Goal: Information Seeking & Learning: Learn about a topic

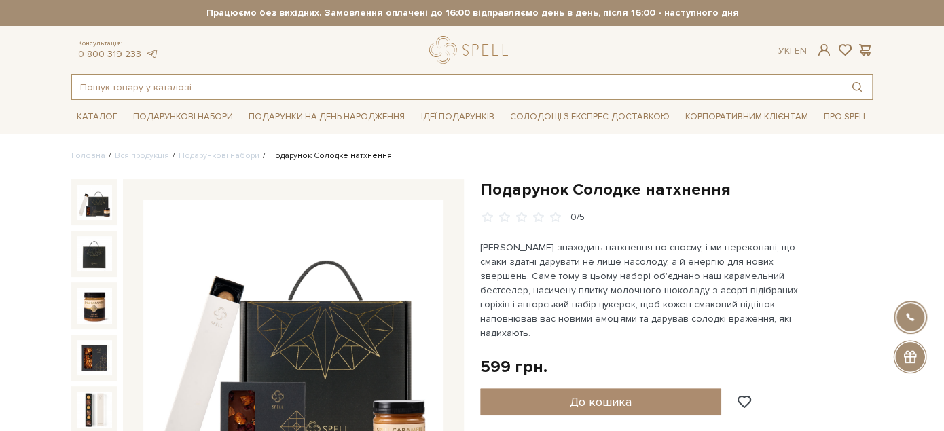
click at [353, 84] on input "text" at bounding box center [456, 87] width 769 height 24
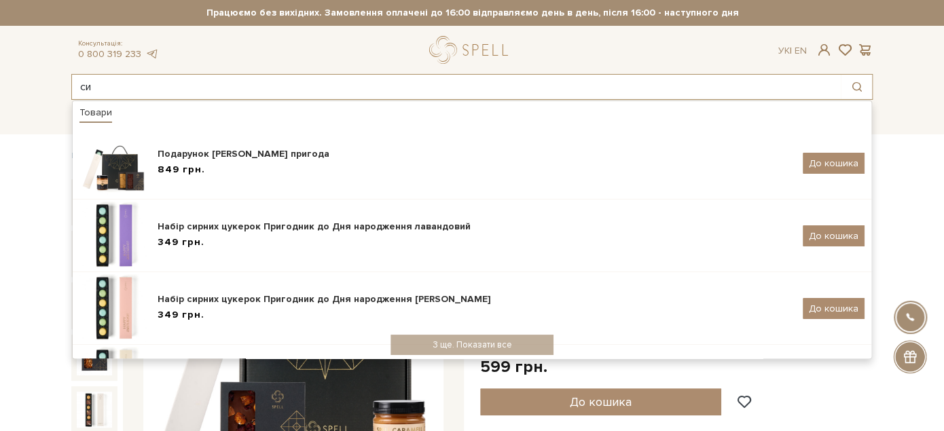
type input "с"
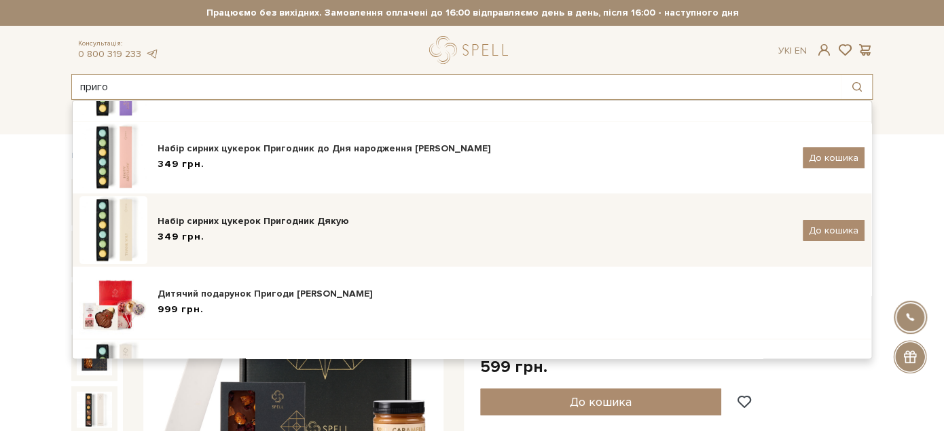
scroll to position [205, 0]
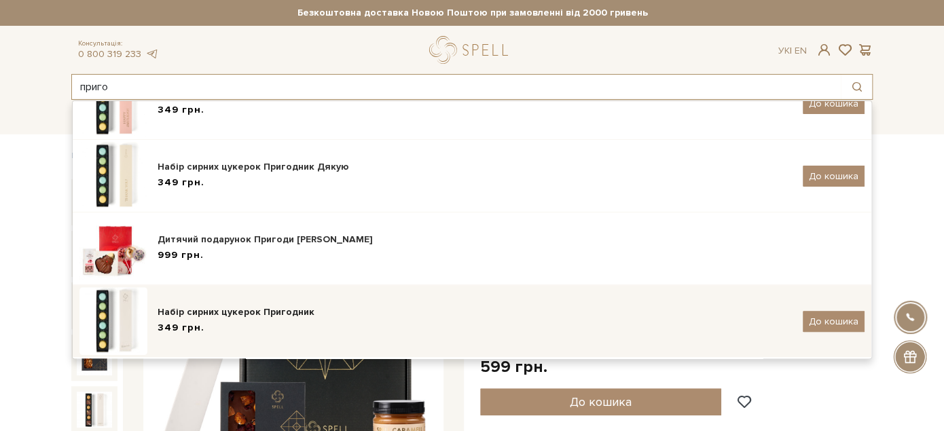
type input "приго"
click at [365, 309] on div "Набір сирних цукерок Пригодник" at bounding box center [475, 313] width 635 height 14
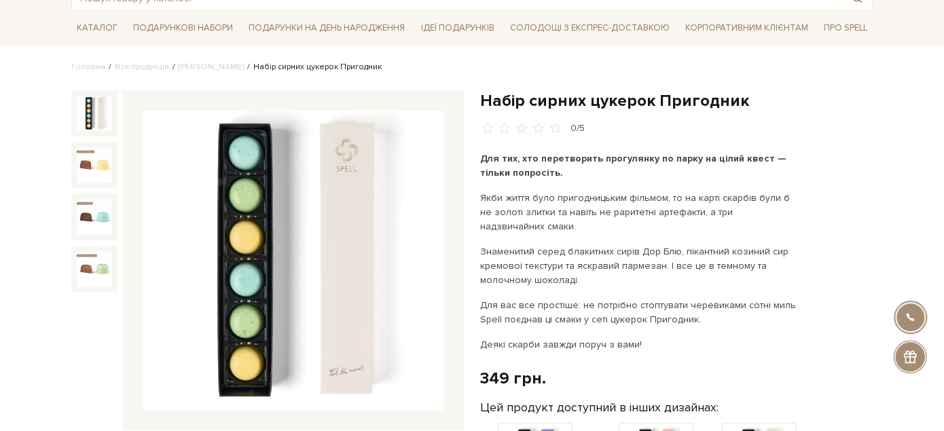
scroll to position [110, 0]
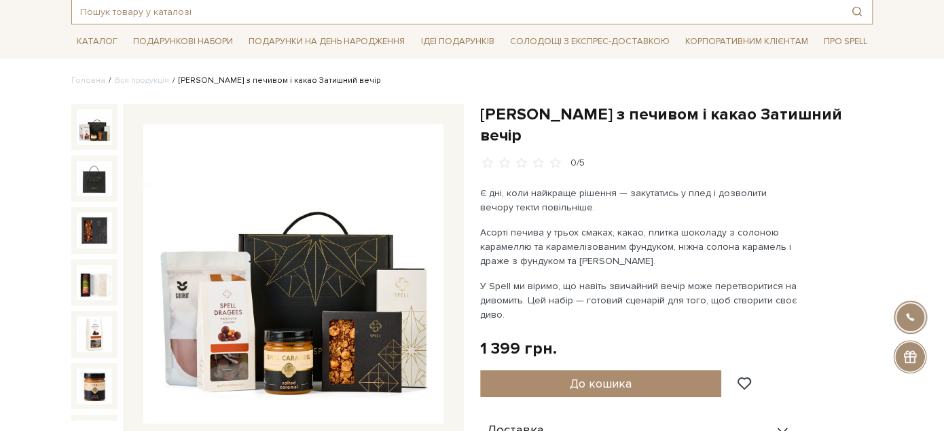
click at [190, 14] on input "text" at bounding box center [456, 11] width 769 height 24
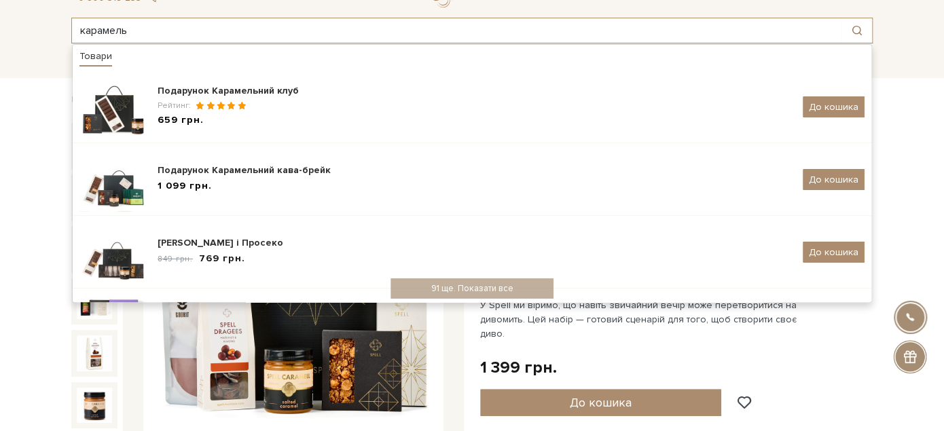
drag, startPoint x: 137, startPoint y: 7, endPoint x: 56, endPoint y: 7, distance: 80.2
click at [66, 6] on div "Консультація: 0 800 319 233 Ук | En | карамель Товари Подарунок Карамельний клу…" at bounding box center [472, 12] width 818 height 64
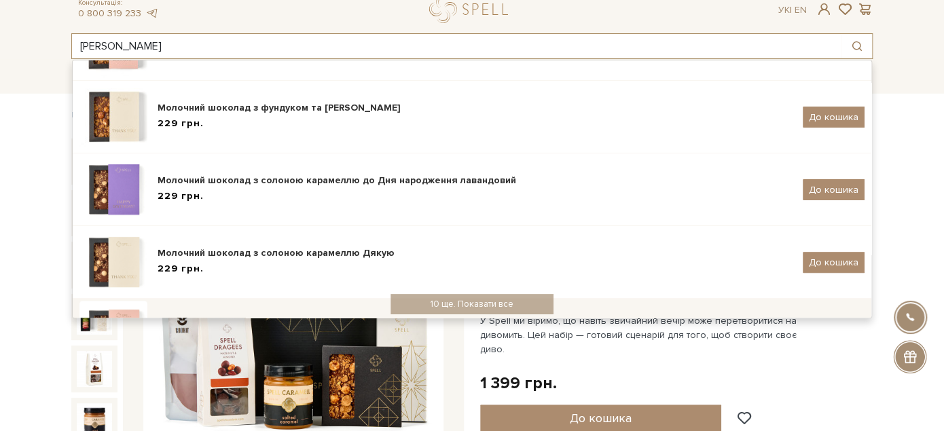
scroll to position [303, 0]
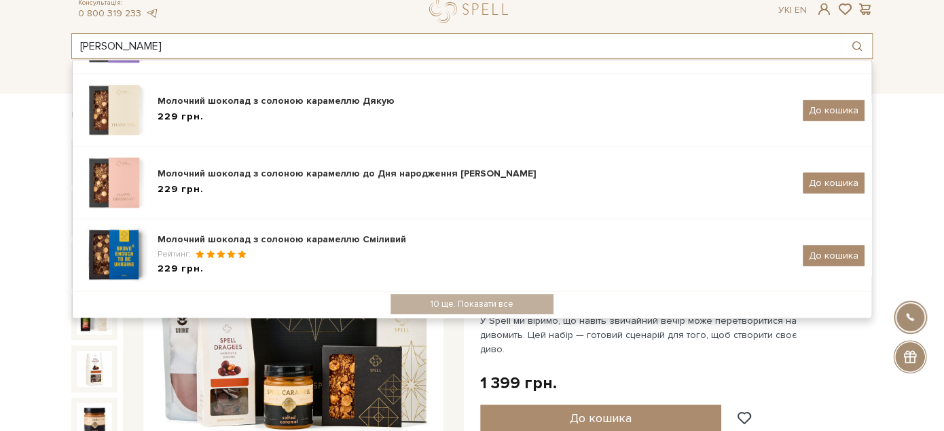
drag, startPoint x: 179, startPoint y: 50, endPoint x: 22, endPoint y: 50, distance: 156.9
click at [91, 47] on input "солона карамель" at bounding box center [456, 46] width 769 height 24
type input "с"
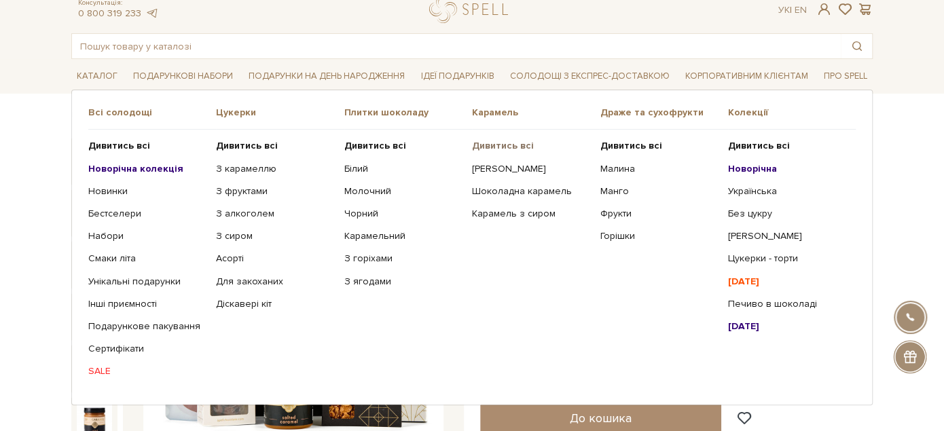
click at [501, 142] on b "Дивитись всі" at bounding box center [503, 146] width 62 height 12
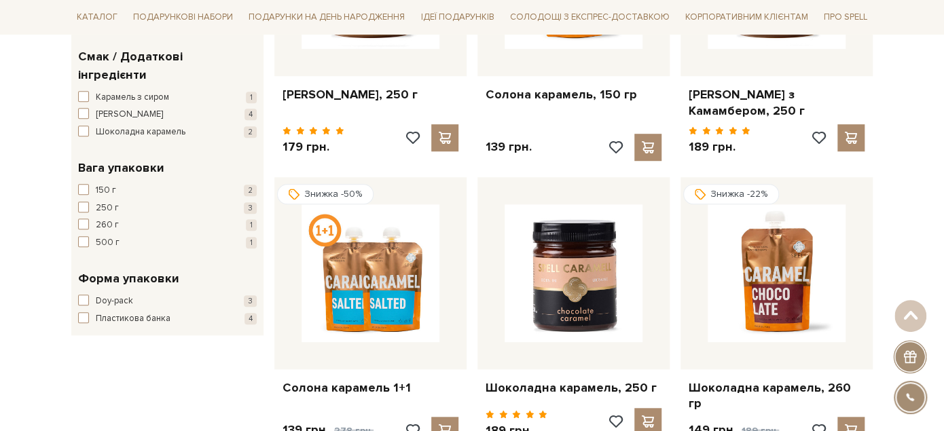
scroll to position [226, 0]
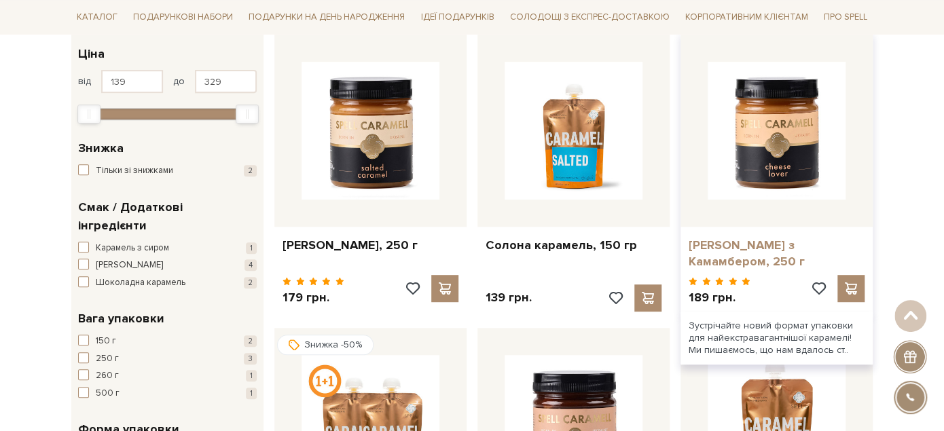
click at [811, 244] on link "[PERSON_NAME] з Камамбером, 250 г" at bounding box center [777, 254] width 176 height 32
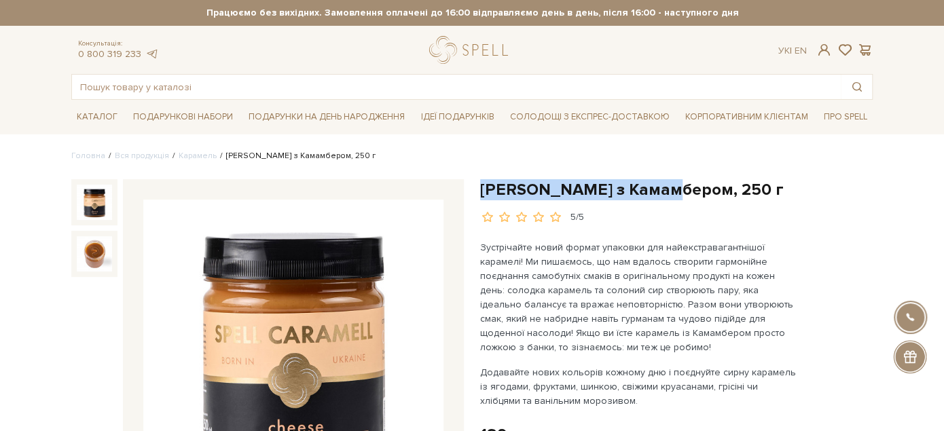
drag, startPoint x: 480, startPoint y: 187, endPoint x: 671, endPoint y: 187, distance: 191.5
click at [671, 187] on h1 "[PERSON_NAME] з Камамбером, 250 г" at bounding box center [676, 189] width 393 height 21
copy h1 "Карамель з Камамбером"
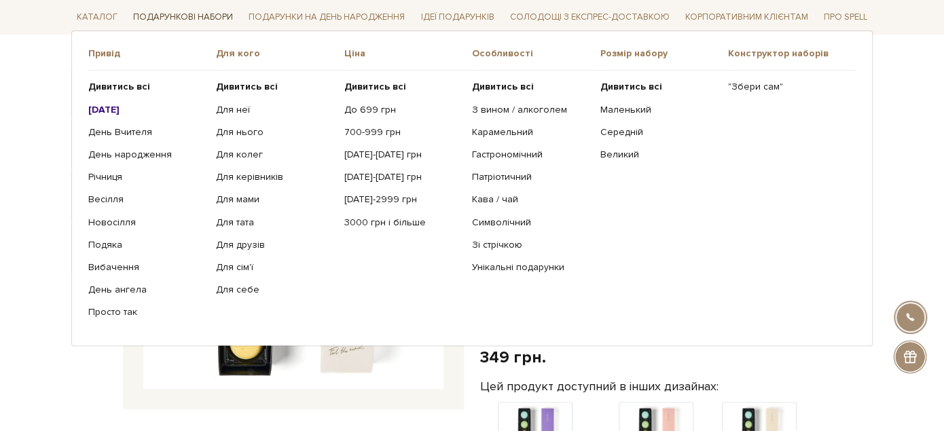
click at [173, 10] on link "Подарункові набори" at bounding box center [183, 17] width 111 height 21
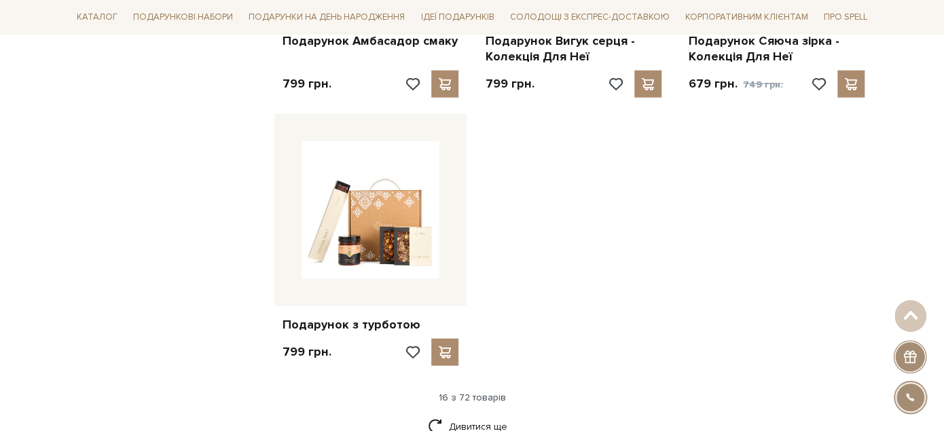
scroll to position [1660, 0]
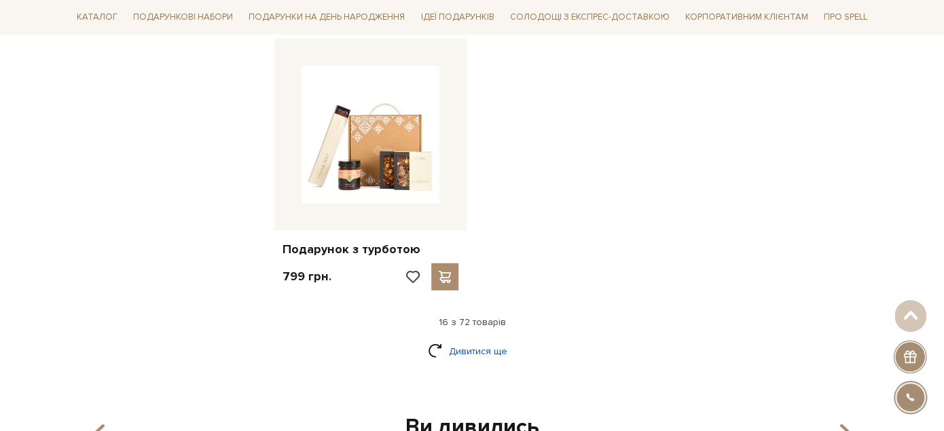
click at [485, 340] on link "Дивитися ще" at bounding box center [472, 352] width 88 height 24
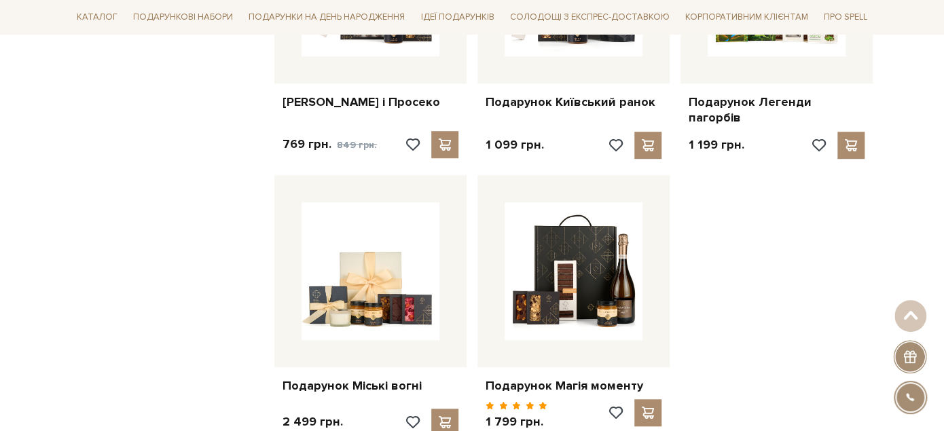
scroll to position [3094, 0]
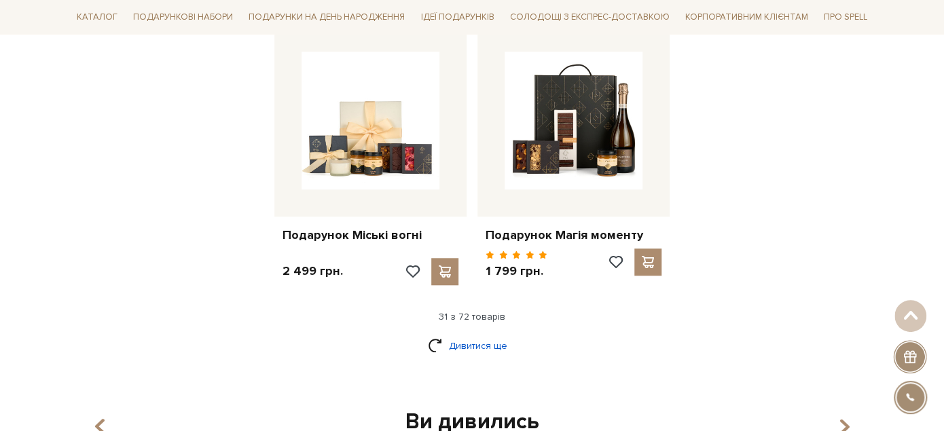
click at [469, 334] on link "Дивитися ще" at bounding box center [472, 346] width 88 height 24
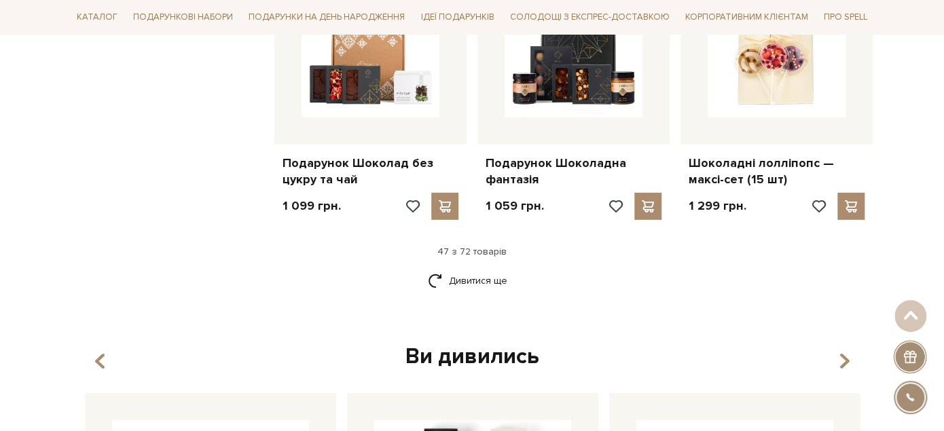
scroll to position [4679, 0]
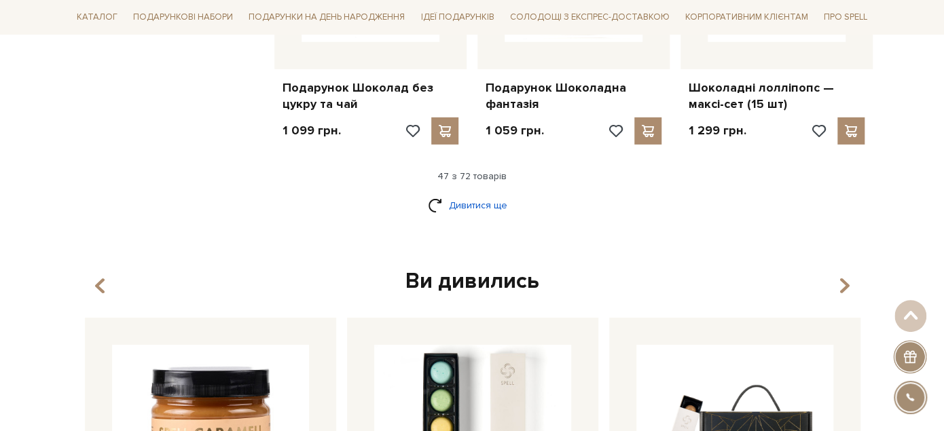
click at [492, 194] on link "Дивитися ще" at bounding box center [472, 206] width 88 height 24
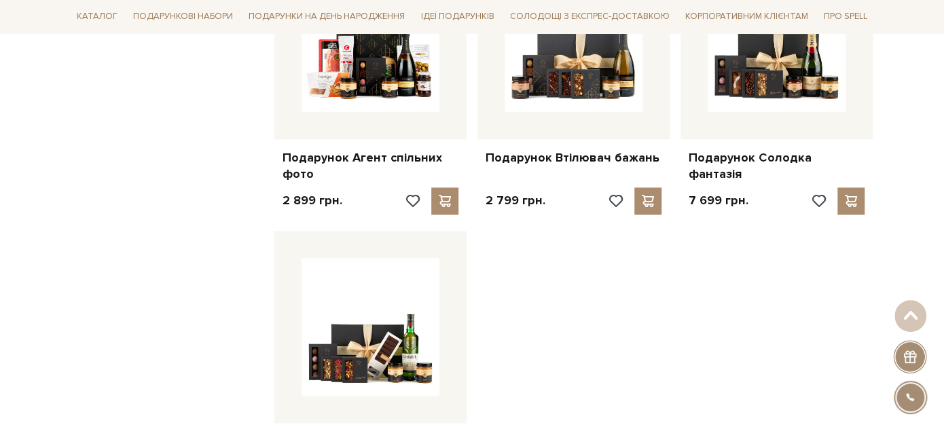
scroll to position [6189, 0]
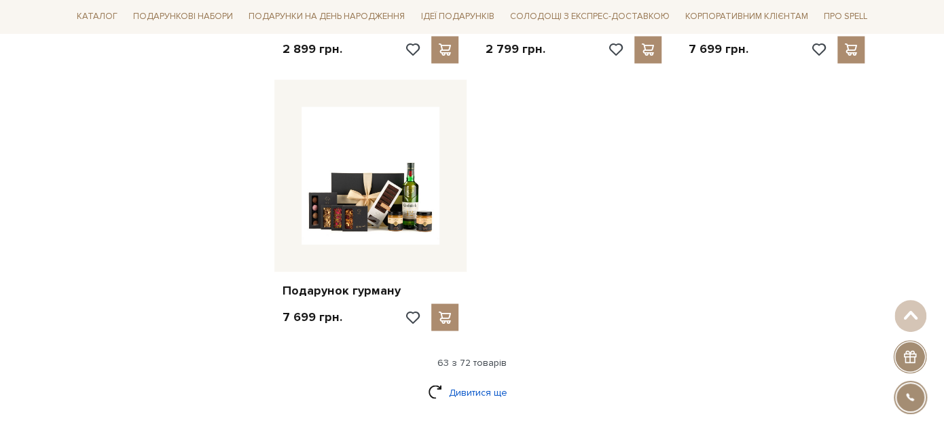
click at [460, 380] on link "Дивитися ще" at bounding box center [472, 392] width 88 height 24
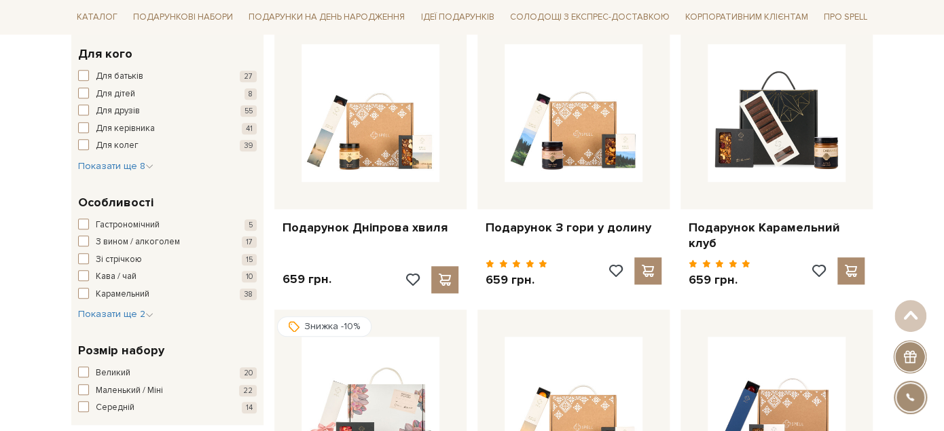
scroll to position [0, 0]
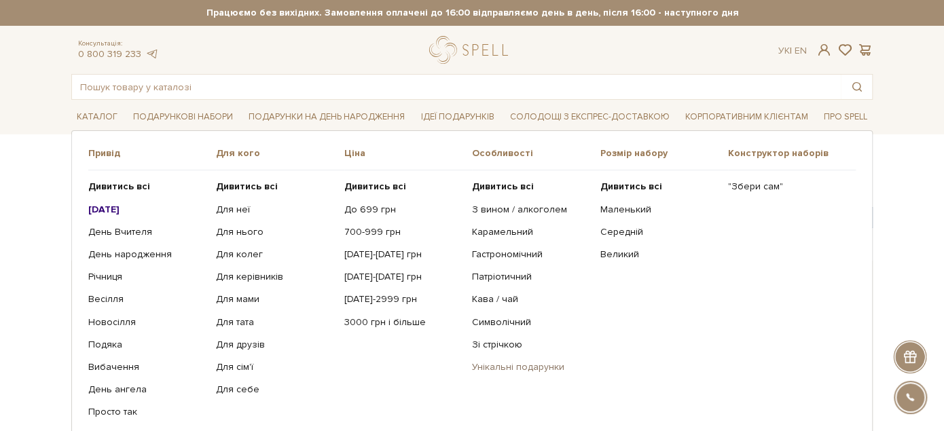
click at [513, 361] on link "Унікальні подарунки" at bounding box center [531, 367] width 118 height 12
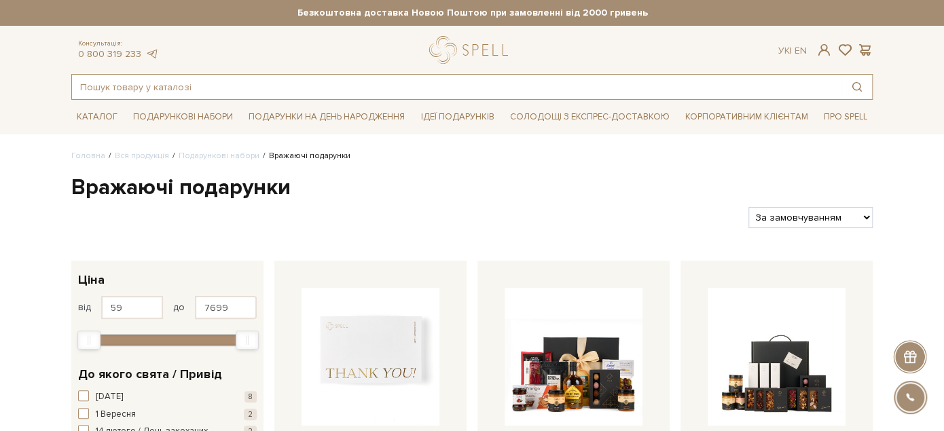
click at [269, 94] on input "text" at bounding box center [456, 87] width 769 height 24
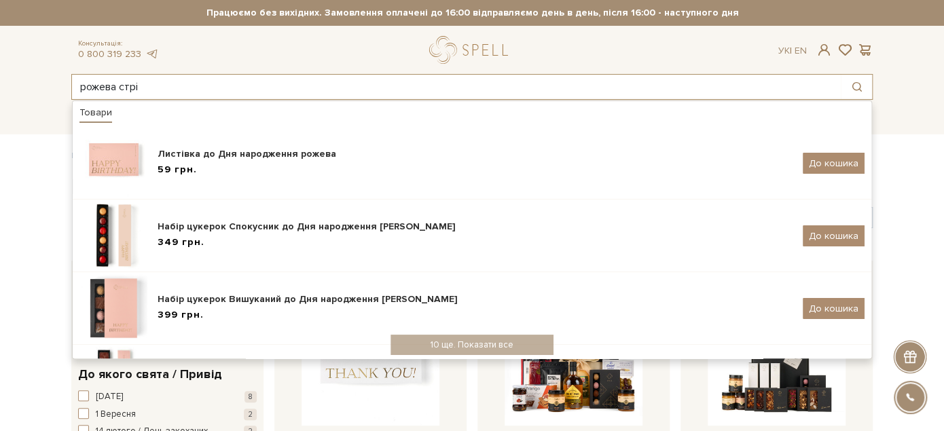
type input "рожева стріч"
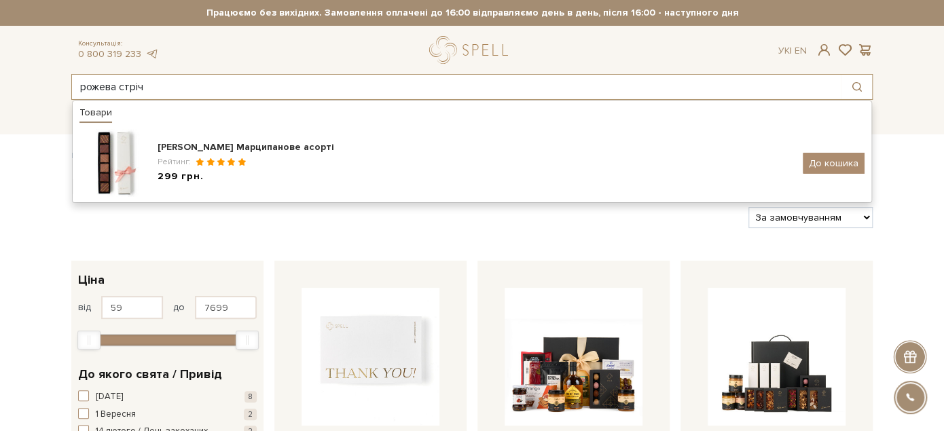
drag, startPoint x: 151, startPoint y: 86, endPoint x: 62, endPoint y: 84, distance: 89.0
click at [62, 84] on header "Безкоштовна доставка Новою Поштою при замовленні від 2000 гривень Працюємо без …" at bounding box center [472, 50] width 944 height 100
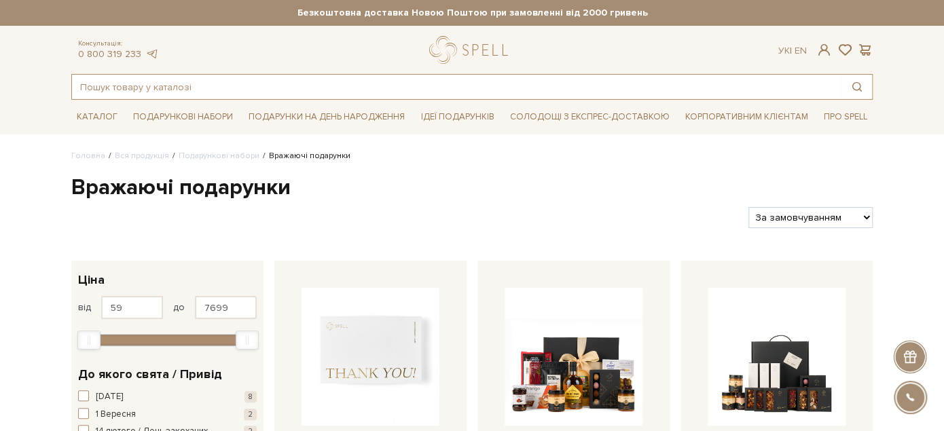
click at [349, 90] on input "text" at bounding box center [456, 87] width 769 height 24
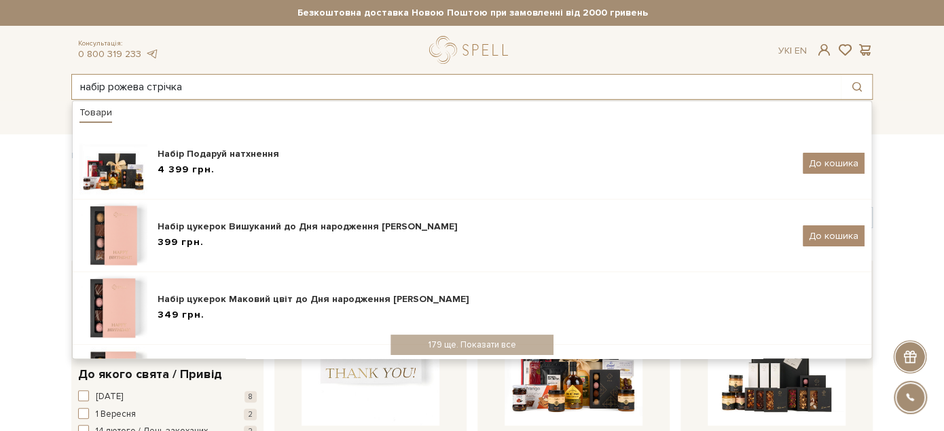
type input "набір рожева стрічка"
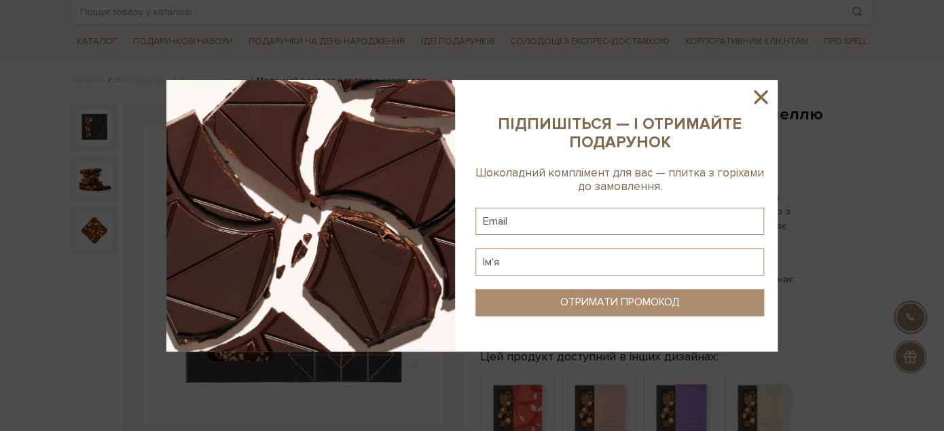
click at [756, 99] on icon at bounding box center [760, 97] width 23 height 23
